Goal: Navigation & Orientation: Find specific page/section

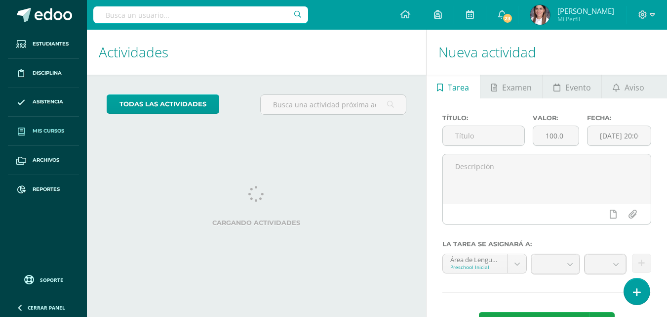
click at [40, 123] on link "Mis cursos" at bounding box center [43, 131] width 71 height 29
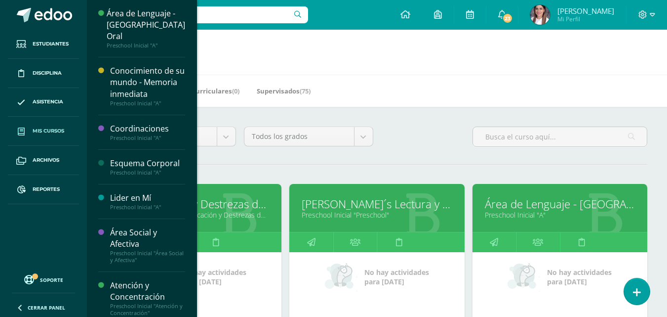
click at [218, 205] on link "Comunicación y Destrezas de P." at bounding box center [194, 203] width 150 height 15
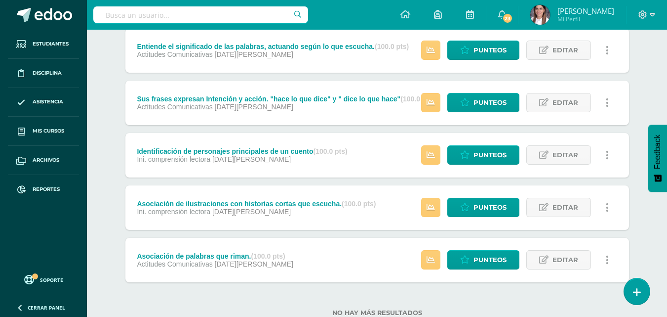
scroll to position [623, 0]
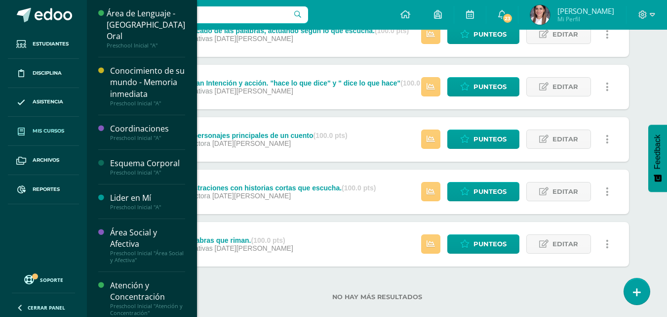
click at [63, 128] on span "Mis cursos" at bounding box center [49, 131] width 32 height 8
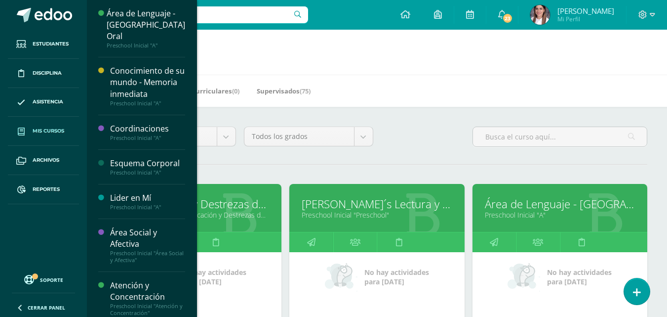
click at [519, 200] on link "Área de Lenguaje - [GEOGRAPHIC_DATA] Oral" at bounding box center [560, 203] width 150 height 15
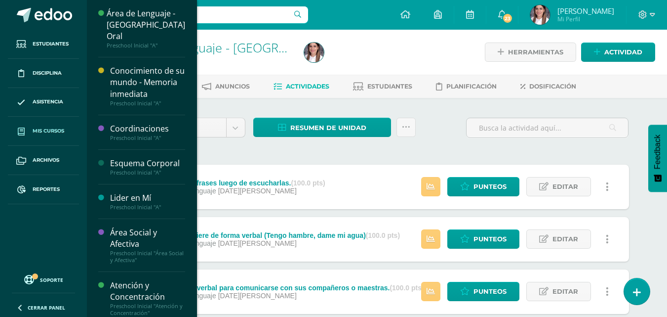
click at [56, 130] on span "Mis cursos" at bounding box center [49, 131] width 32 height 8
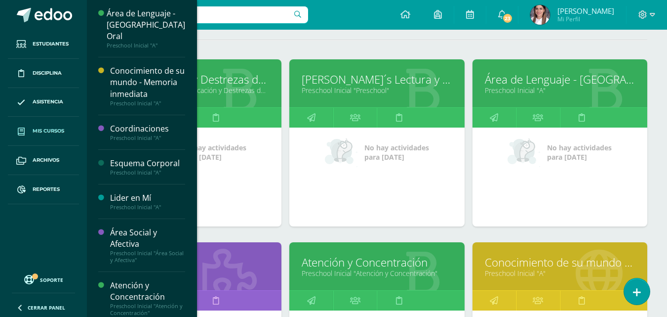
scroll to position [148, 0]
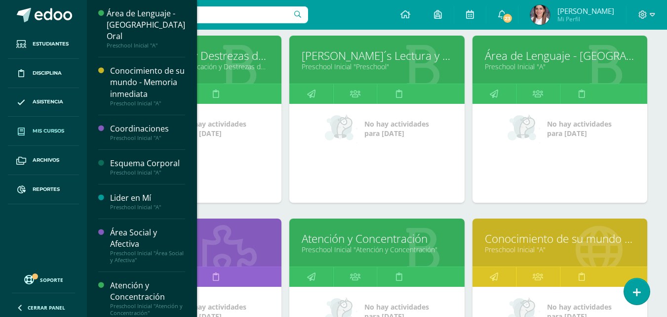
click at [170, 241] on div "Área Social y Afectiva" at bounding box center [147, 238] width 75 height 23
click at [206, 246] on link "Preschool Inicial "A"" at bounding box center [194, 248] width 150 height 9
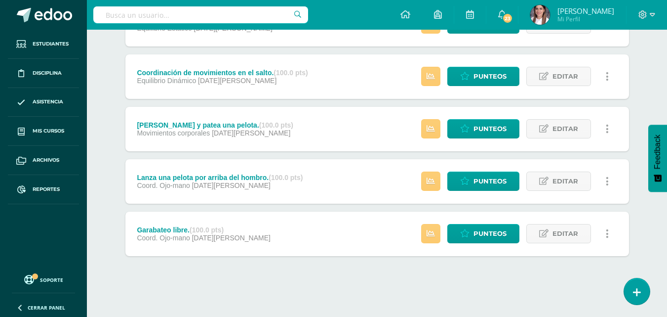
scroll to position [426, 0]
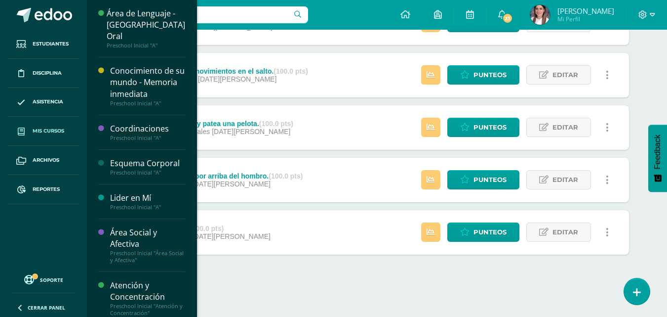
click at [55, 126] on link "Mis cursos" at bounding box center [43, 131] width 71 height 29
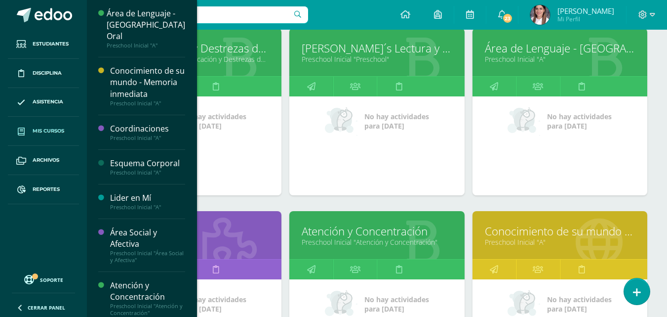
scroll to position [148, 0]
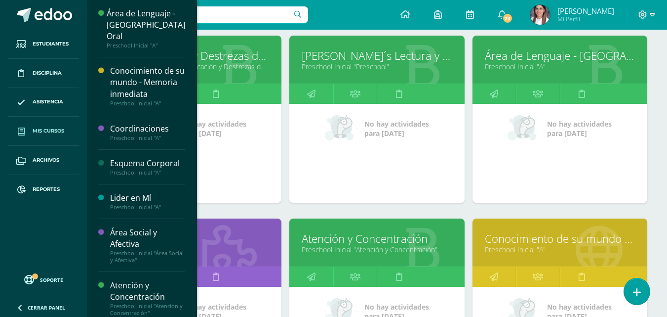
click at [334, 251] on link "Preschool Inicial "Atención y Concentración"" at bounding box center [377, 248] width 150 height 9
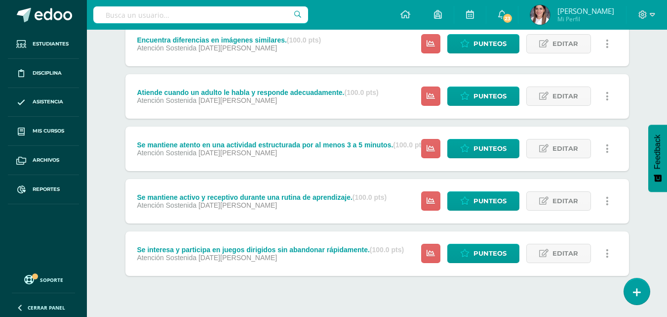
scroll to position [426, 0]
